Goal: Find contact information: Obtain details needed to contact an individual or organization

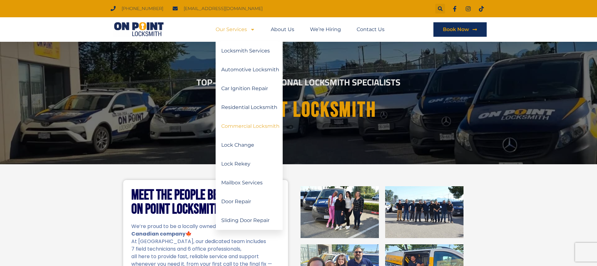
click at [239, 126] on link "Commercial Locksmith" at bounding box center [249, 126] width 67 height 19
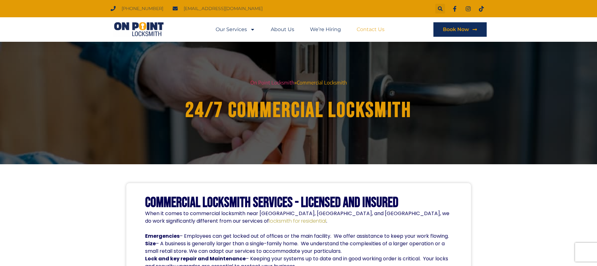
click at [368, 29] on link "Contact Us" at bounding box center [371, 29] width 28 height 14
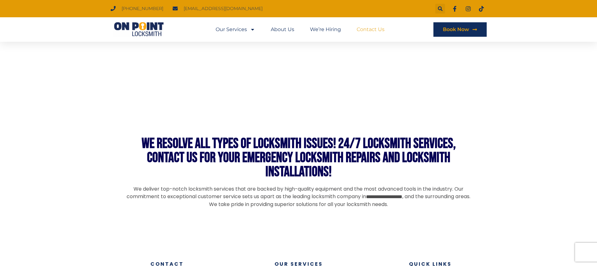
scroll to position [277, 0]
